Goal: Task Accomplishment & Management: Manage account settings

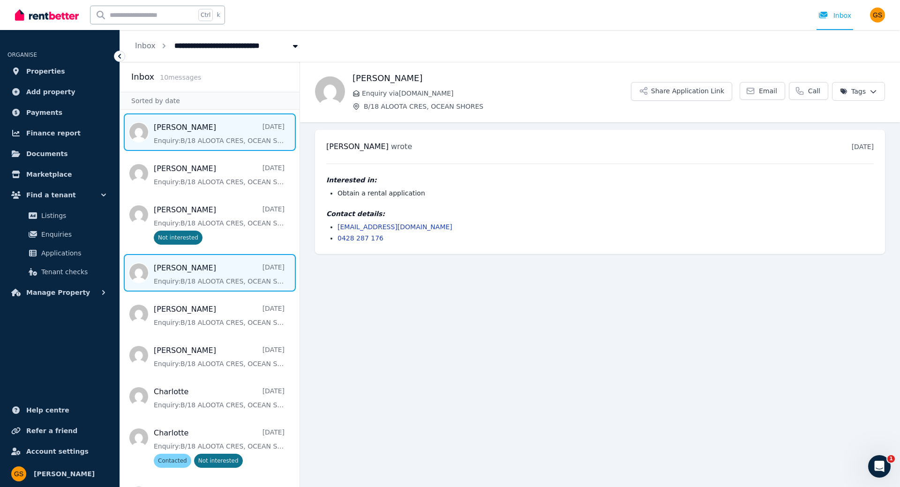
click at [222, 273] on span "Message list" at bounding box center [209, 272] width 179 height 37
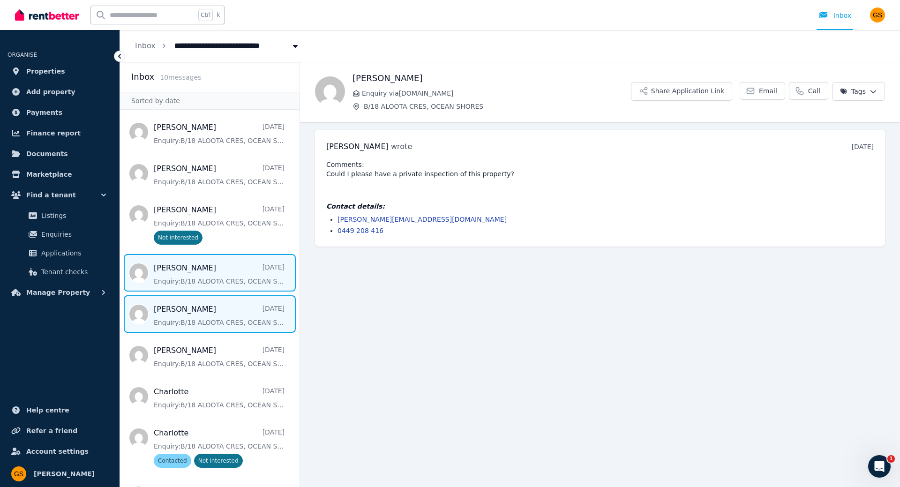
click at [187, 323] on span "Message list" at bounding box center [209, 313] width 179 height 37
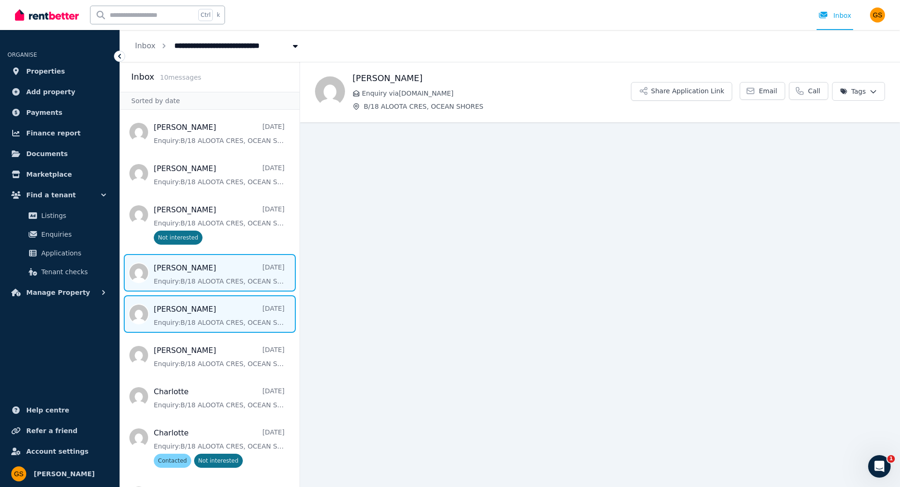
click at [201, 277] on span "Message list" at bounding box center [209, 272] width 179 height 37
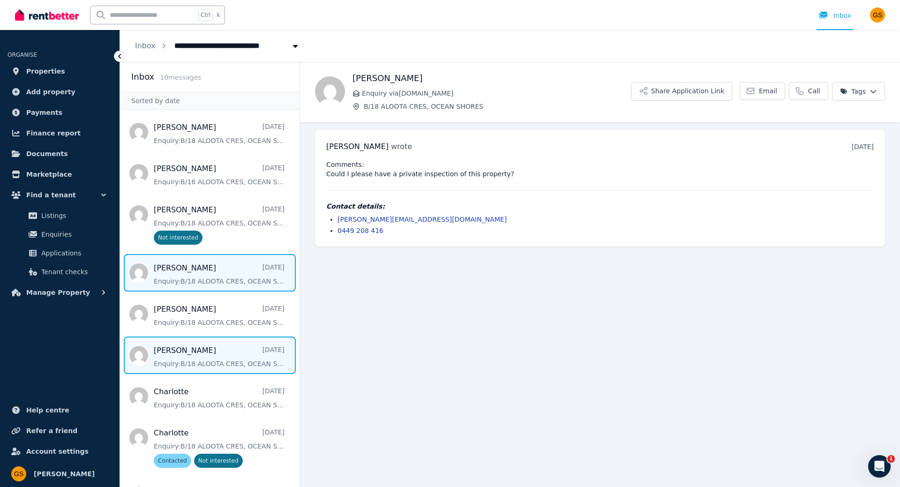
click at [207, 352] on span "Message list" at bounding box center [209, 354] width 179 height 37
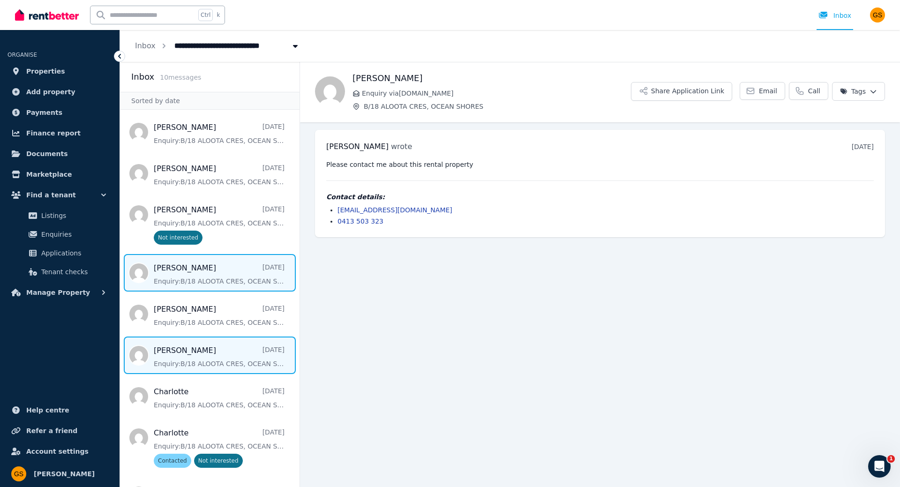
click at [228, 283] on span "Message list" at bounding box center [209, 272] width 179 height 37
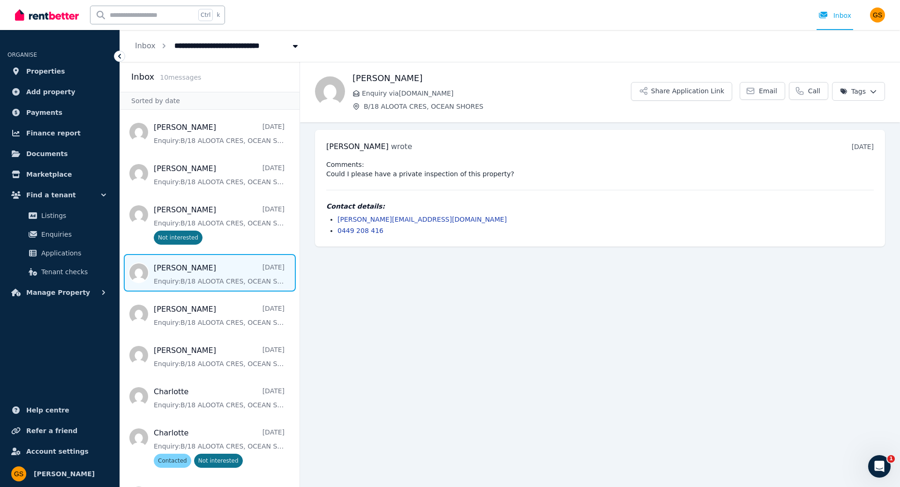
click at [867, 87] on html "**********" at bounding box center [450, 243] width 900 height 487
click at [805, 161] on label "Not interested" at bounding box center [806, 159] width 47 height 9
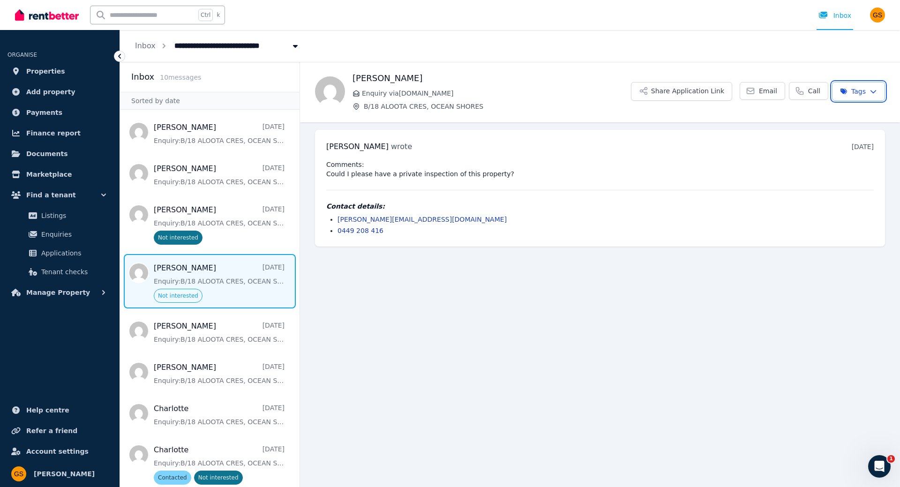
click at [617, 346] on html "**********" at bounding box center [450, 243] width 900 height 487
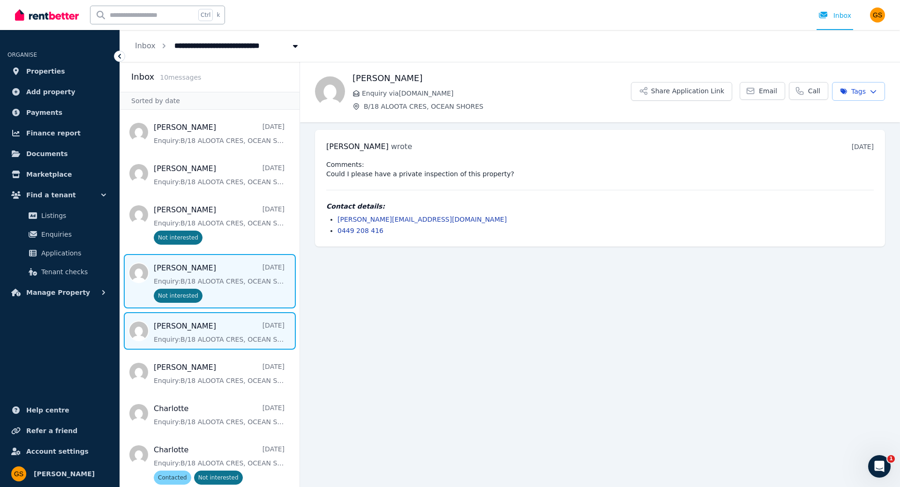
click at [234, 335] on span "Message list" at bounding box center [209, 330] width 179 height 37
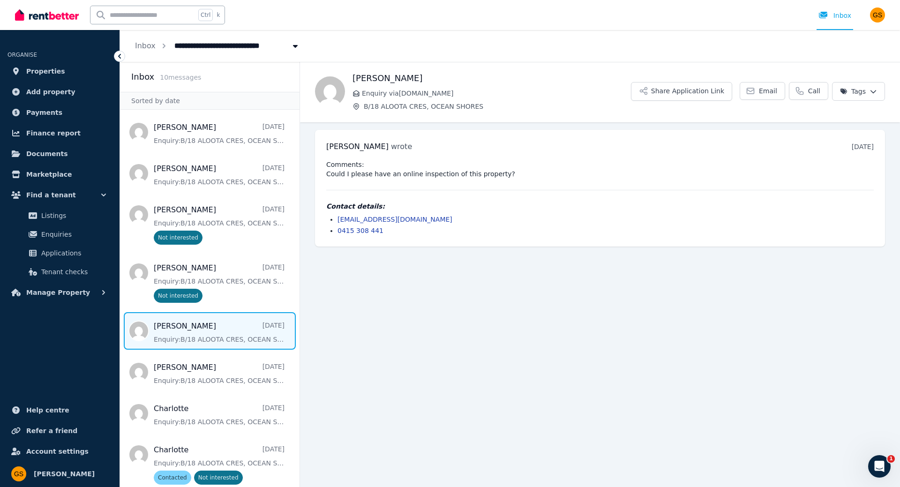
click at [59, 15] on img at bounding box center [47, 15] width 64 height 14
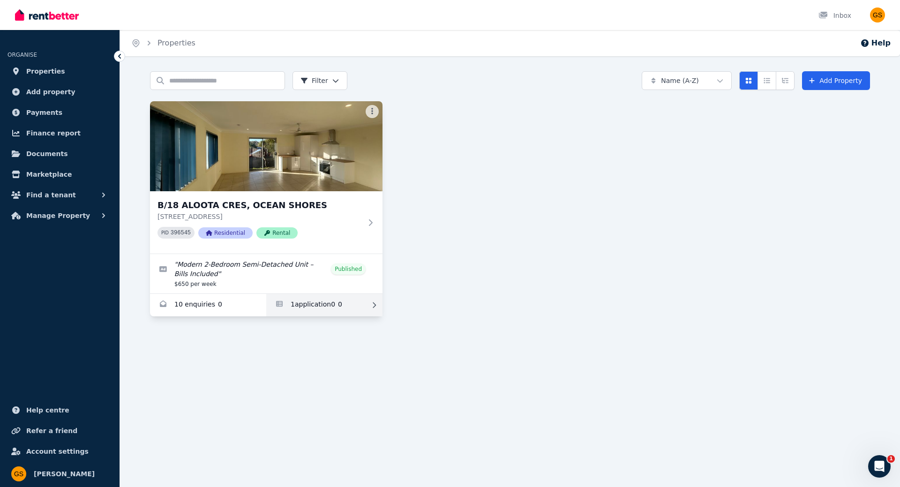
click at [335, 304] on link "Applications for B/18 ALOOTA CRES, OCEAN SHORES" at bounding box center [324, 305] width 116 height 22
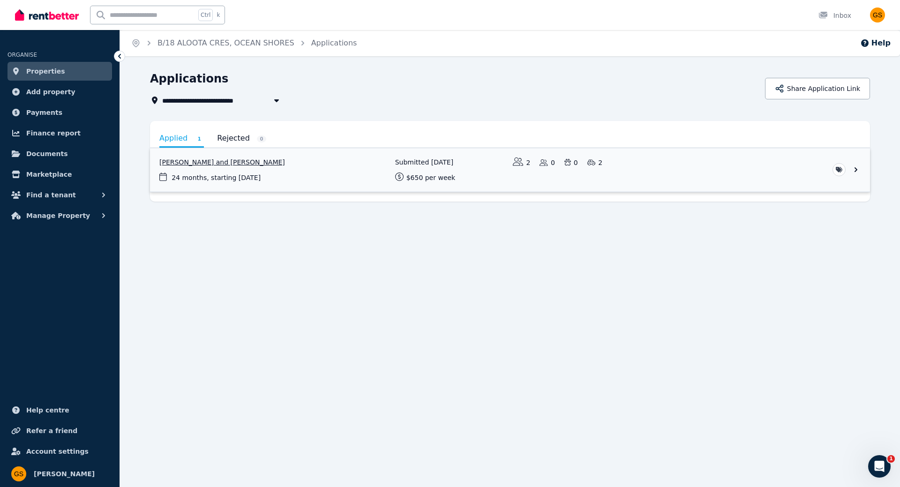
click at [847, 168] on link "View application: Jordan Marsden and Jemima Wilson" at bounding box center [510, 170] width 720 height 44
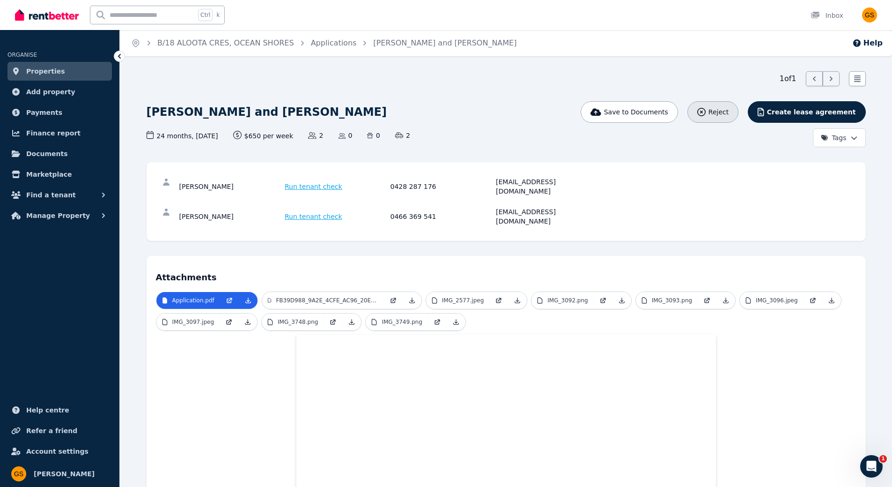
click at [706, 113] on icon "button" at bounding box center [702, 112] width 8 height 8
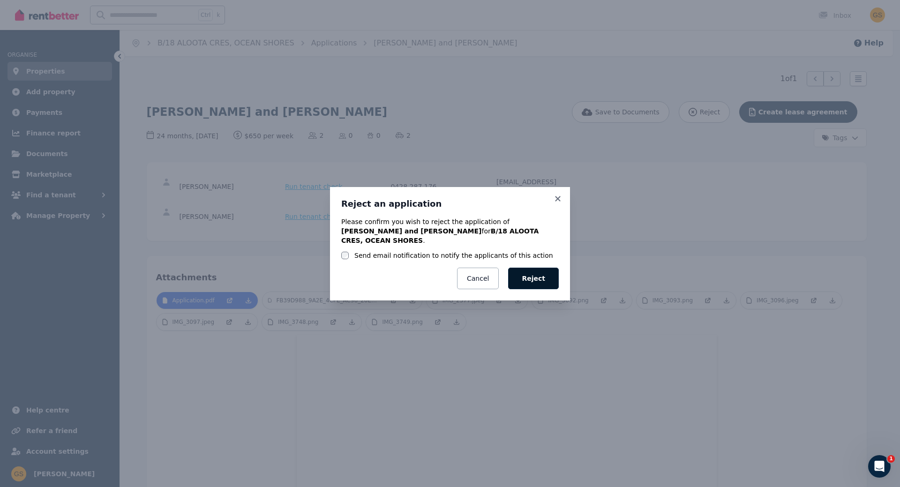
click at [526, 272] on button "Reject" at bounding box center [533, 279] width 51 height 22
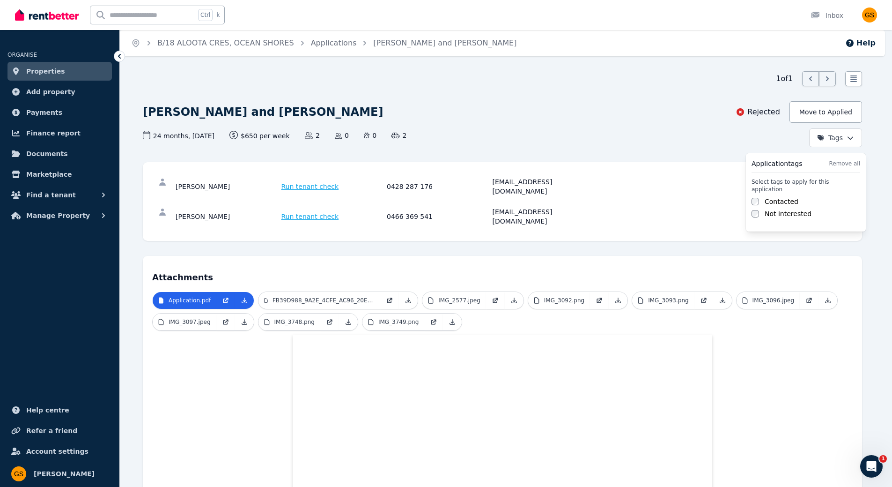
click at [836, 135] on html "Open main menu Ctrl k Inbox Open user menu ORGANISE Properties Add property Pay…" at bounding box center [446, 243] width 892 height 487
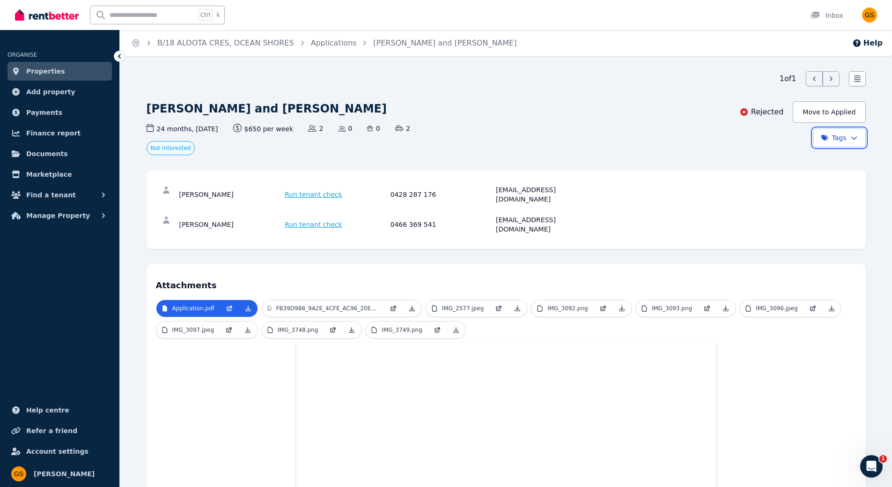
click at [697, 118] on html "Open main menu Ctrl k Inbox Open user menu ORGANISE Properties Add property Pay…" at bounding box center [446, 243] width 892 height 487
click at [118, 59] on icon at bounding box center [119, 56] width 9 height 9
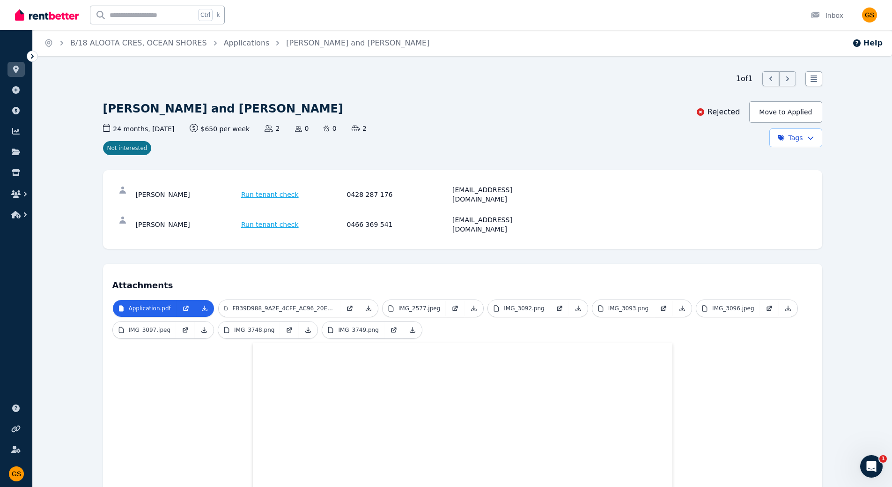
click at [35, 57] on icon at bounding box center [32, 56] width 9 height 9
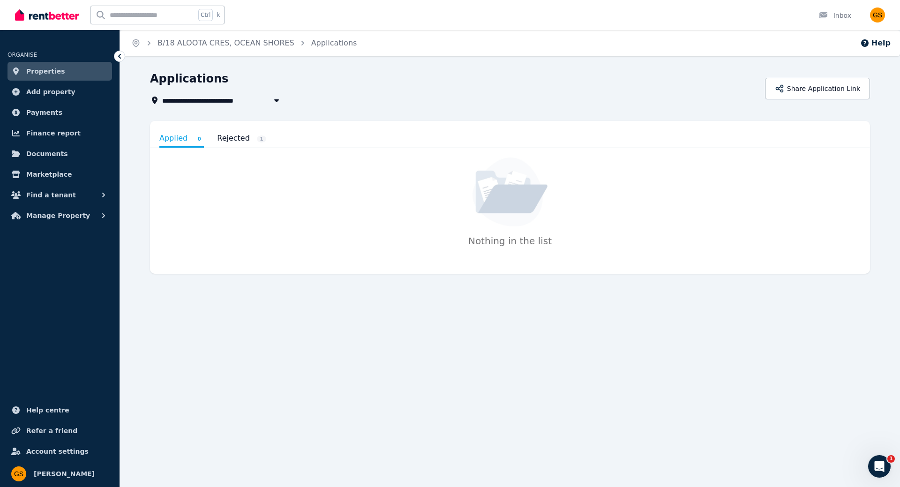
click at [236, 143] on link "Rejected 1" at bounding box center [241, 138] width 49 height 16
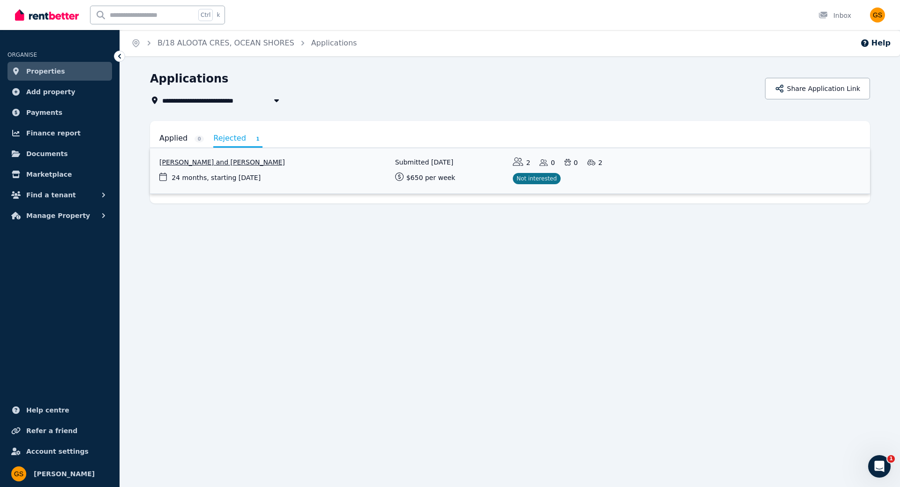
click at [257, 171] on link "View application: Jordan Marsden and Jemima Wilson" at bounding box center [510, 170] width 720 height 45
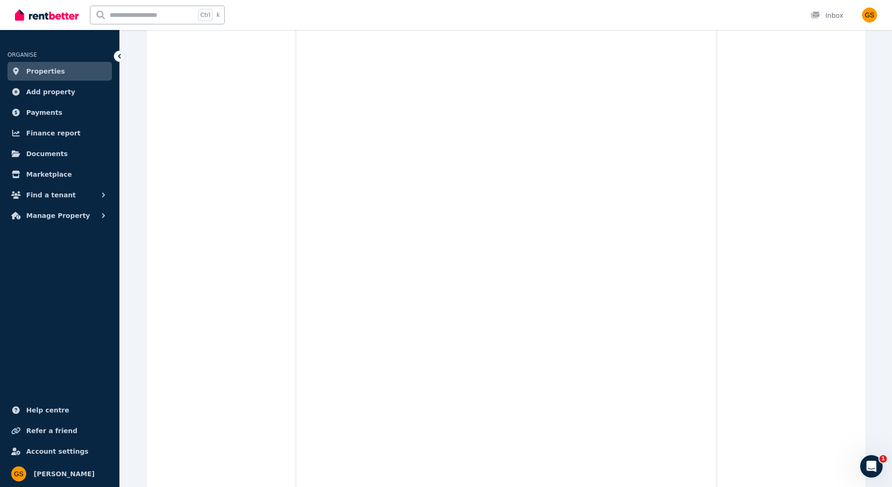
scroll to position [1031, 0]
